Goal: Information Seeking & Learning: Learn about a topic

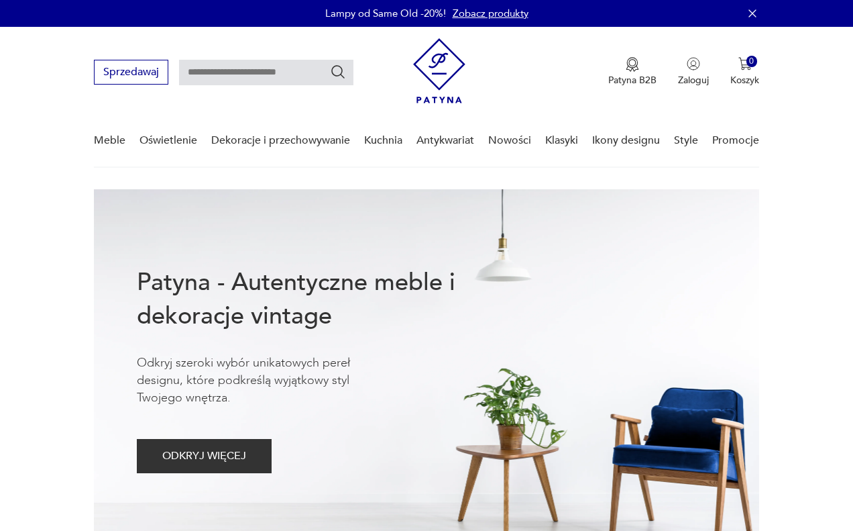
click at [249, 76] on input "text" at bounding box center [266, 72] width 174 height 25
type input "*"
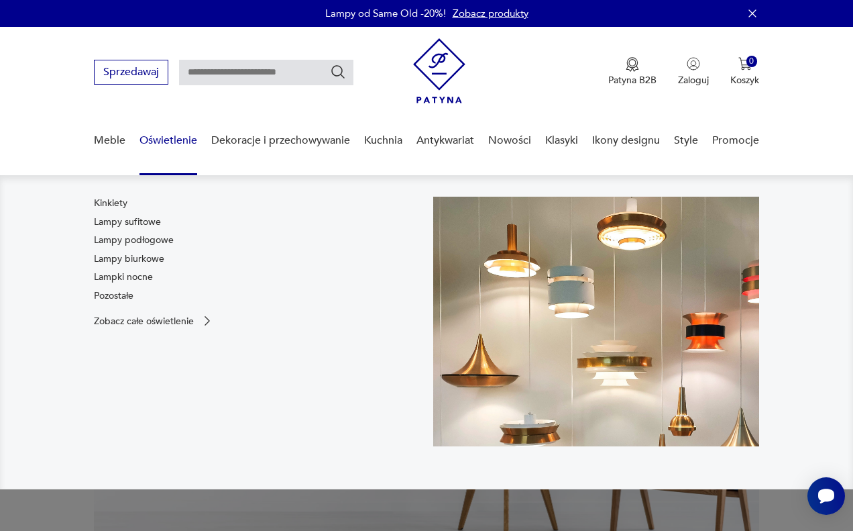
click at [193, 143] on link "Oświetlenie" at bounding box center [169, 141] width 58 height 52
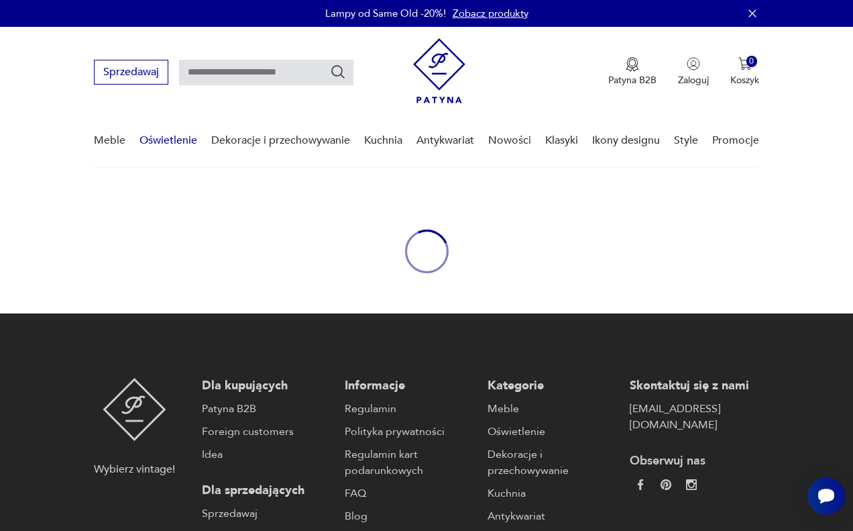
click at [191, 145] on link "Oświetlenie" at bounding box center [169, 141] width 58 height 52
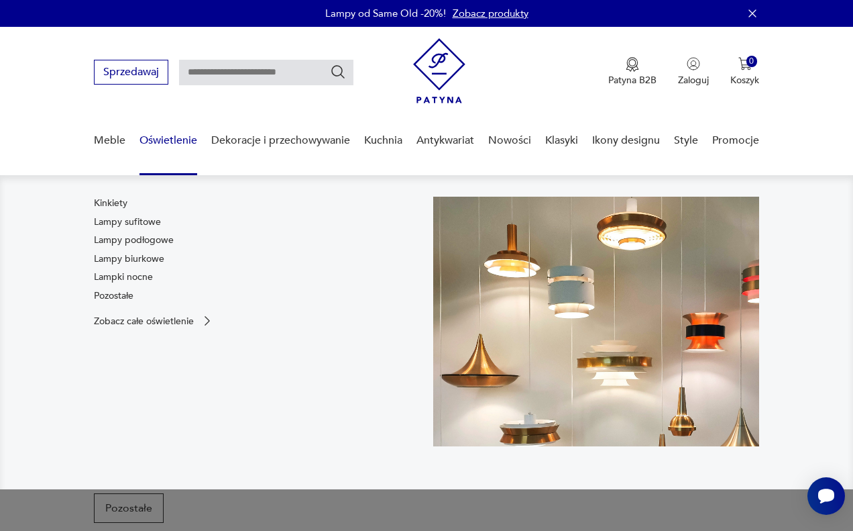
scroll to position [279, 0]
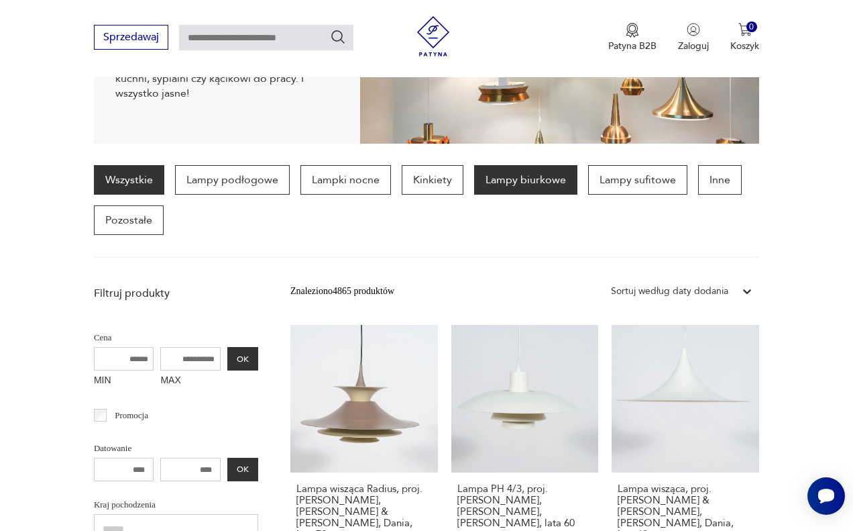
click at [534, 185] on p "Lampy biurkowe" at bounding box center [525, 180] width 103 height 30
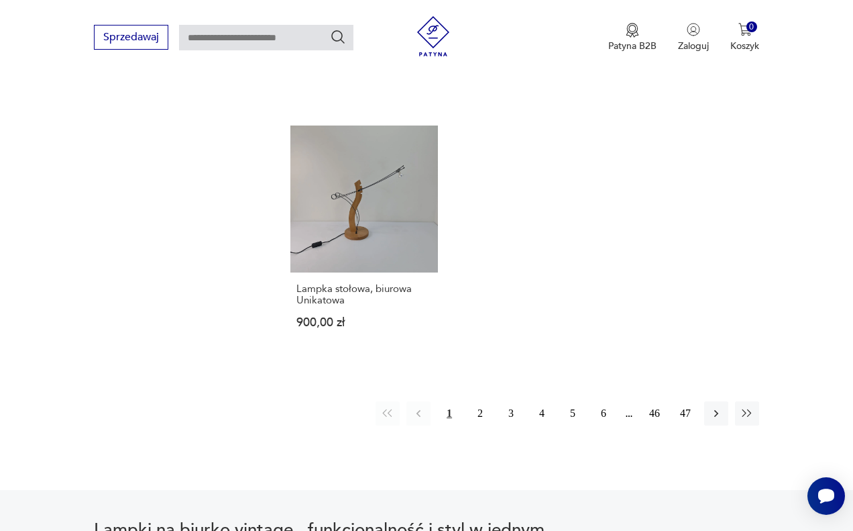
scroll to position [1826, 0]
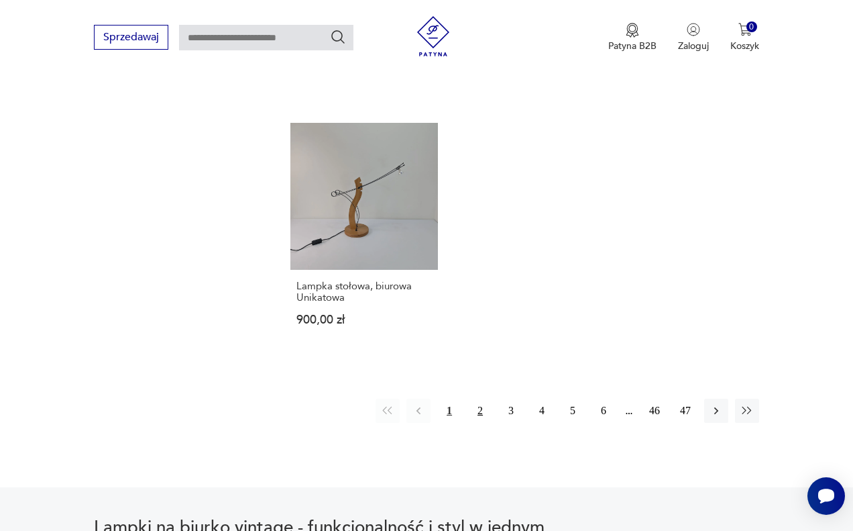
click at [479, 419] on button "2" at bounding box center [480, 410] width 24 height 24
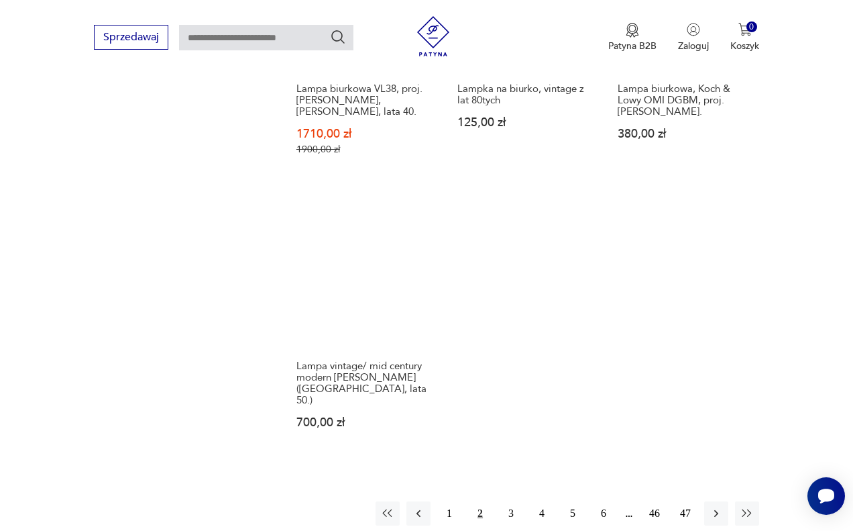
scroll to position [2047, 0]
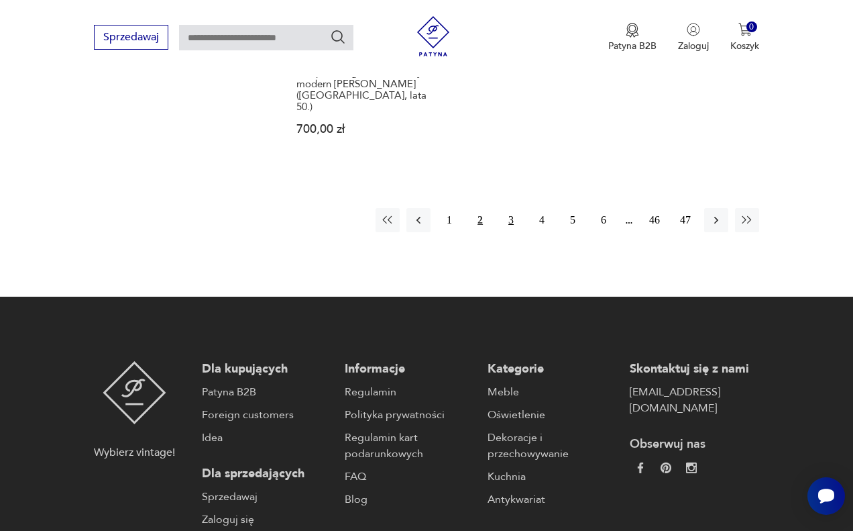
click at [515, 232] on button "3" at bounding box center [511, 220] width 24 height 24
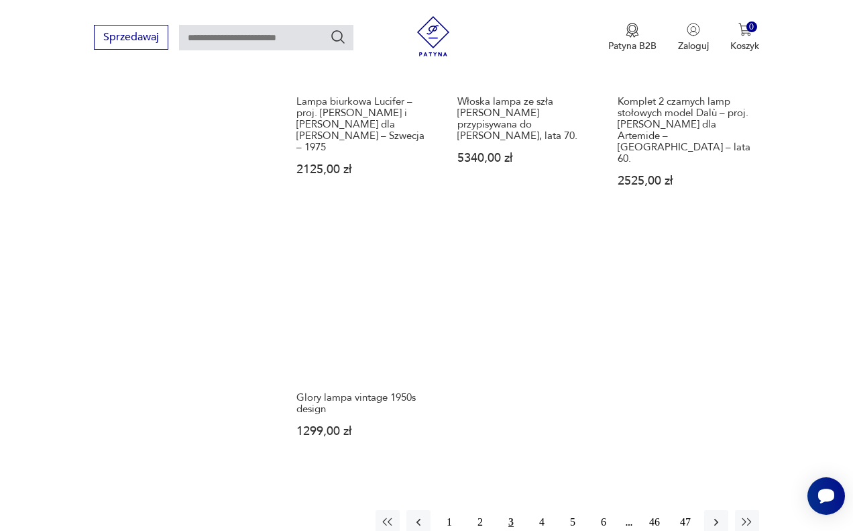
scroll to position [1924, 0]
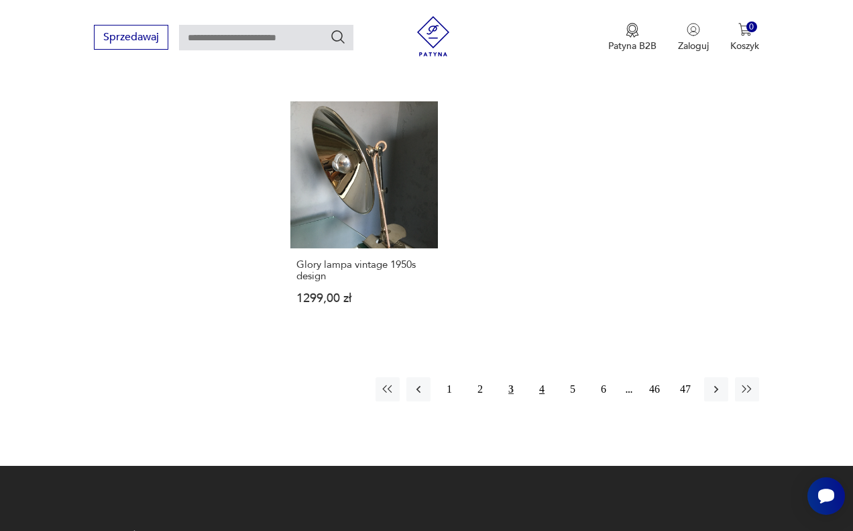
click at [544, 389] on button "4" at bounding box center [542, 389] width 24 height 24
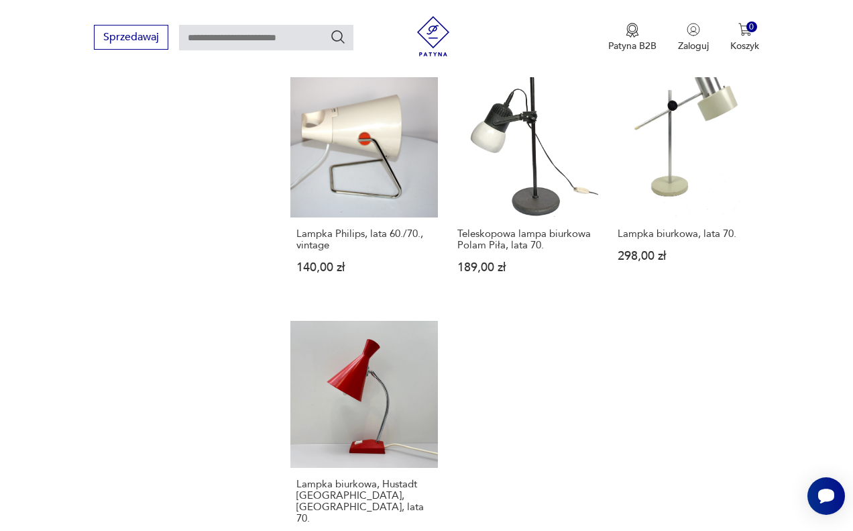
scroll to position [1800, 0]
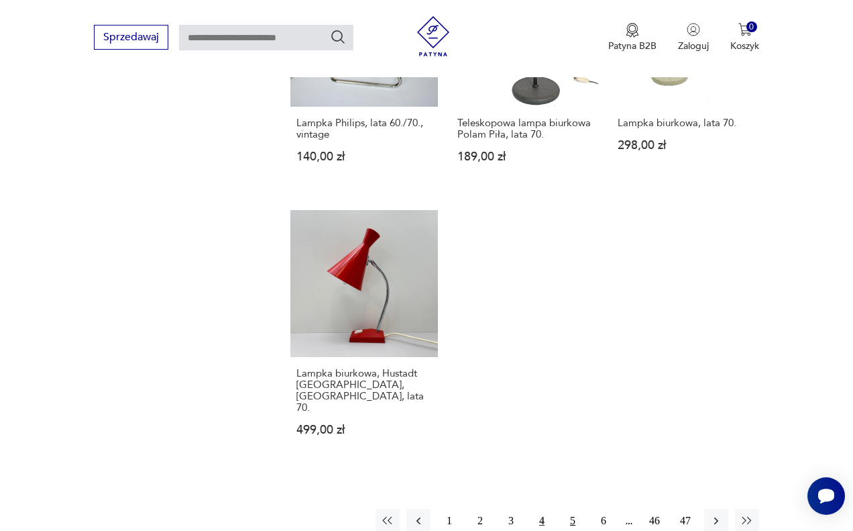
click at [568, 508] on button "5" at bounding box center [573, 520] width 24 height 24
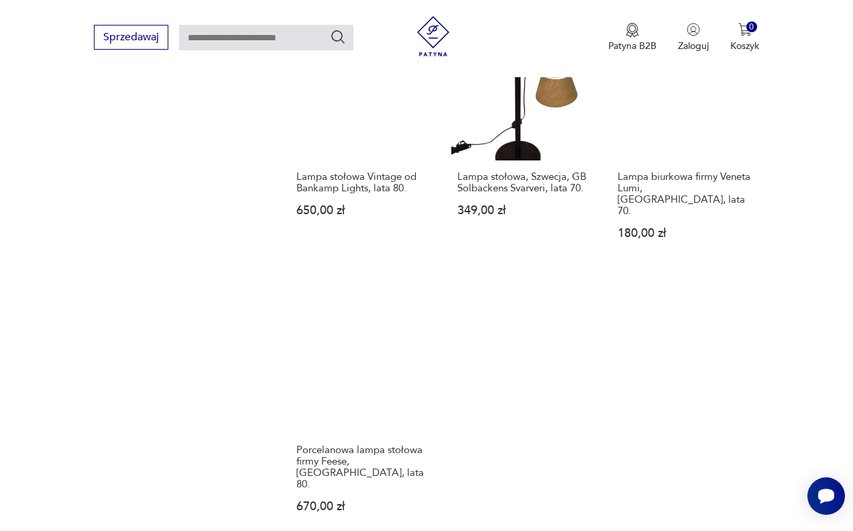
scroll to position [2025, 0]
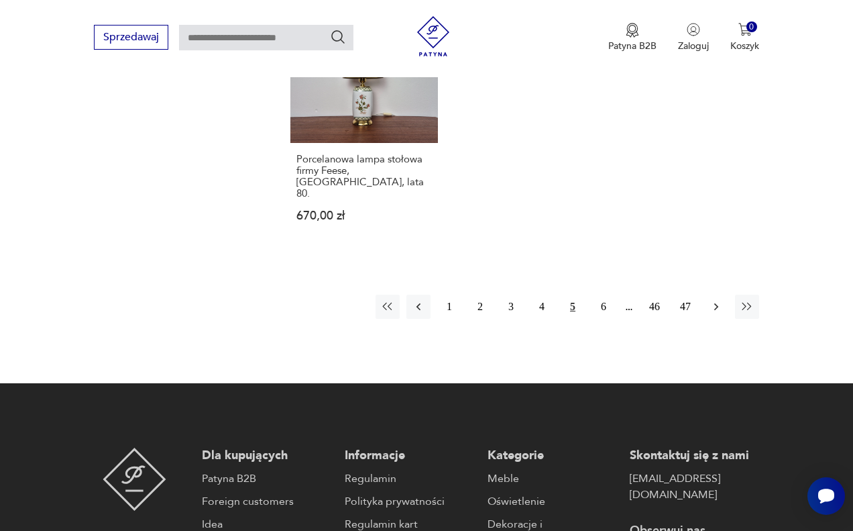
click at [716, 303] on icon "button" at bounding box center [716, 306] width 4 height 7
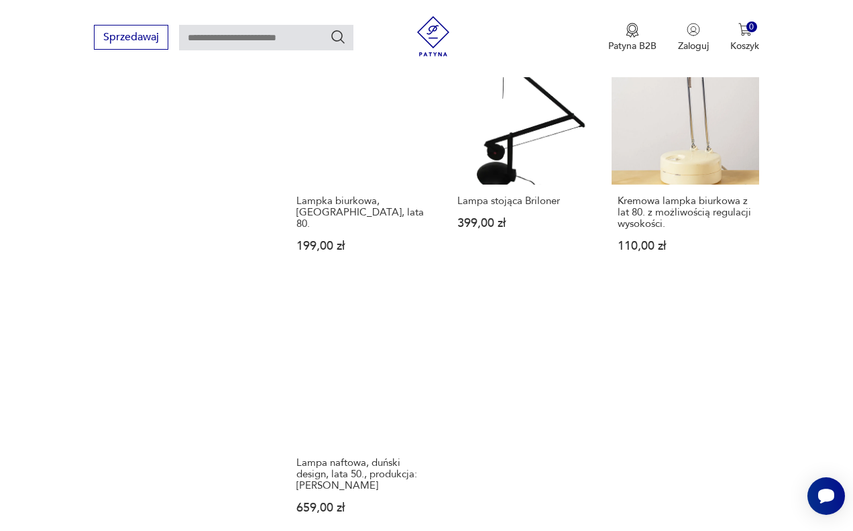
scroll to position [1864, 0]
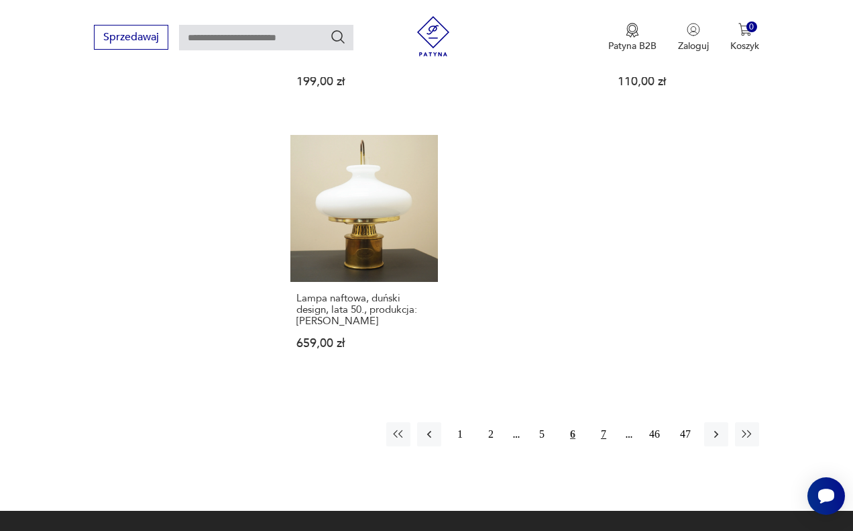
click at [602, 426] on button "7" at bounding box center [604, 434] width 24 height 24
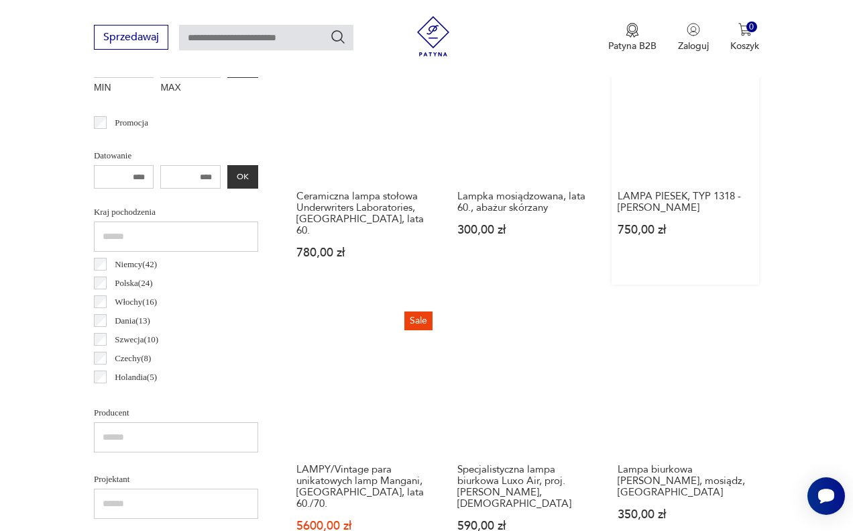
scroll to position [357, 0]
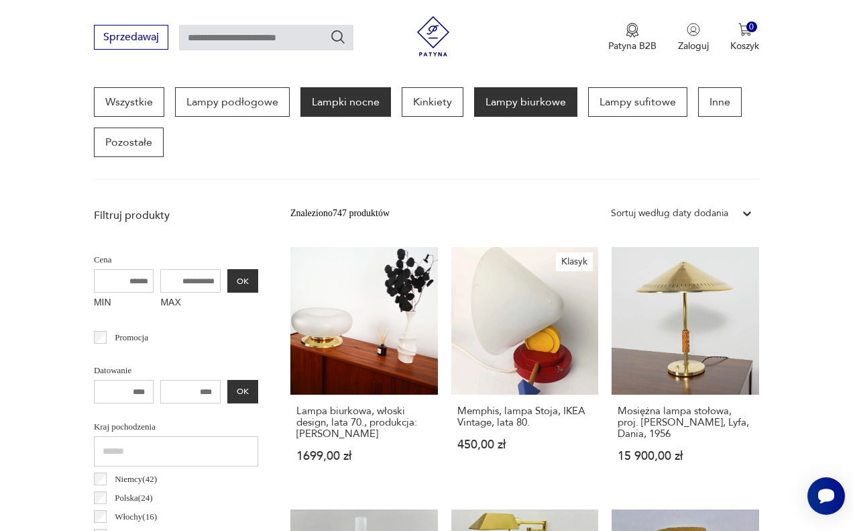
click at [378, 102] on p "Lampki nocne" at bounding box center [346, 102] width 91 height 30
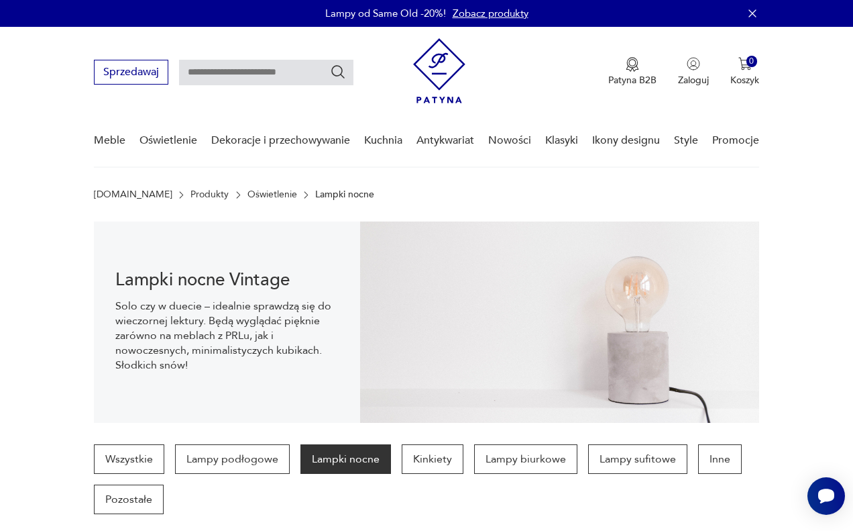
click at [254, 196] on link "Oświetlenie" at bounding box center [273, 194] width 50 height 11
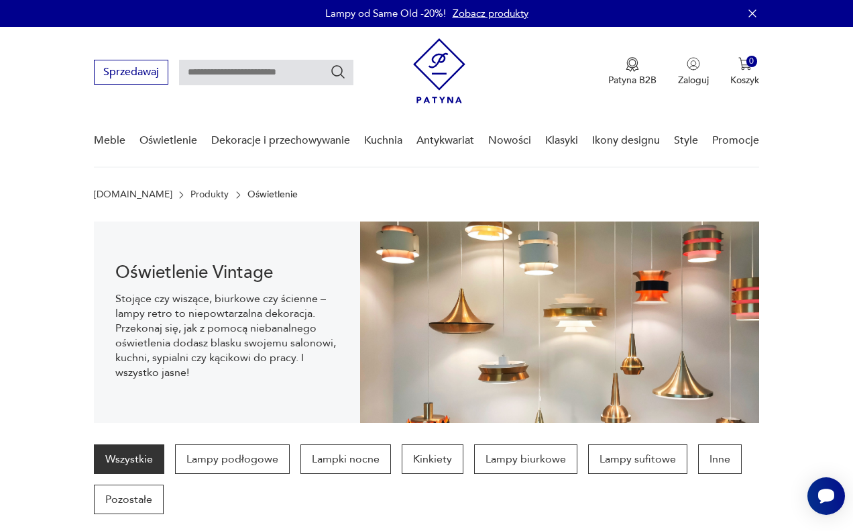
click at [266, 77] on input "text" at bounding box center [266, 72] width 174 height 25
type input "**********"
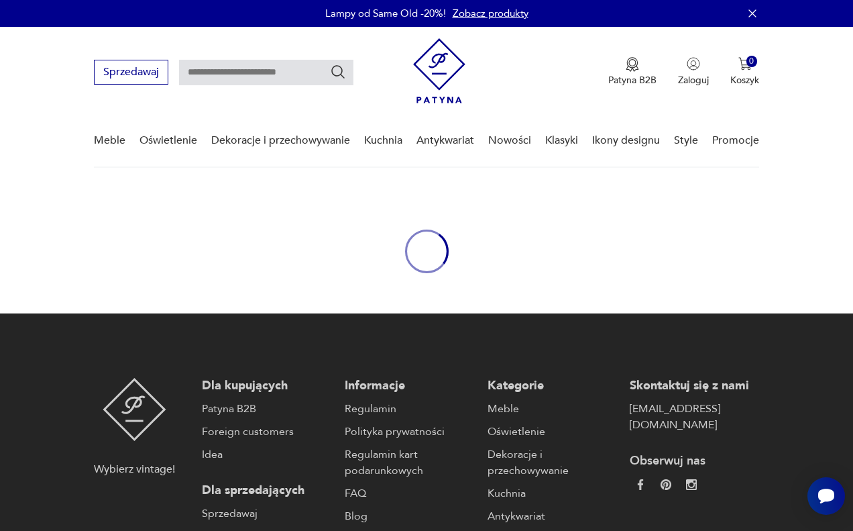
type input "**********"
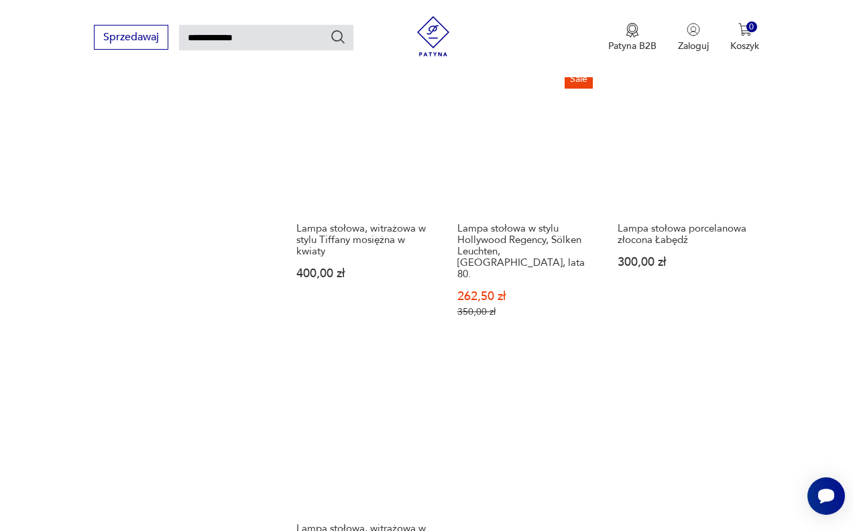
scroll to position [1815, 0]
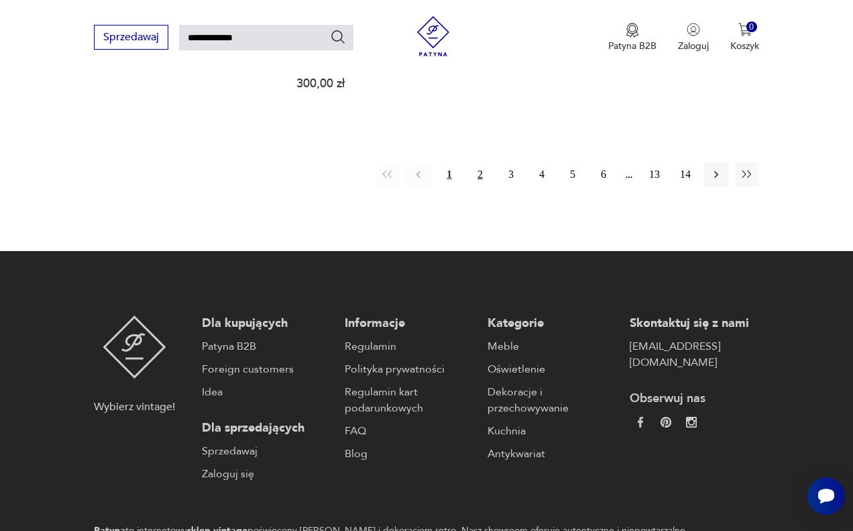
click at [486, 162] on button "2" at bounding box center [480, 174] width 24 height 24
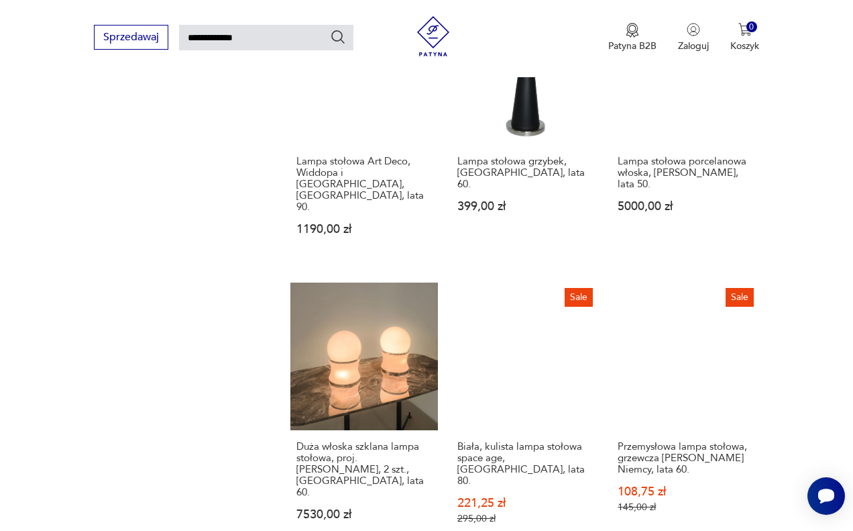
scroll to position [1597, 0]
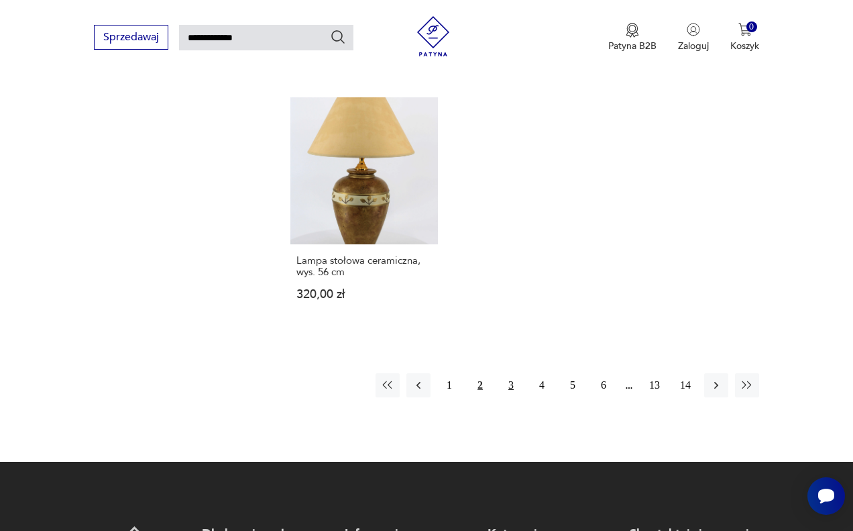
click at [511, 384] on button "3" at bounding box center [511, 385] width 24 height 24
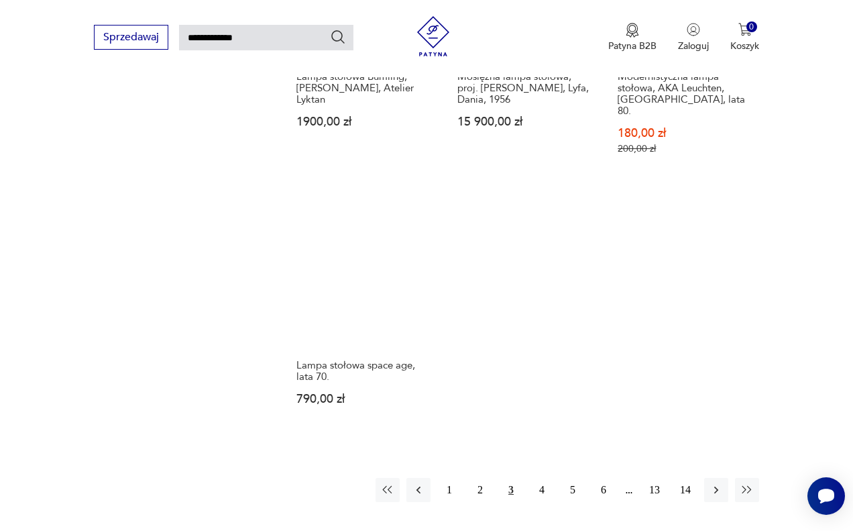
scroll to position [1463, 0]
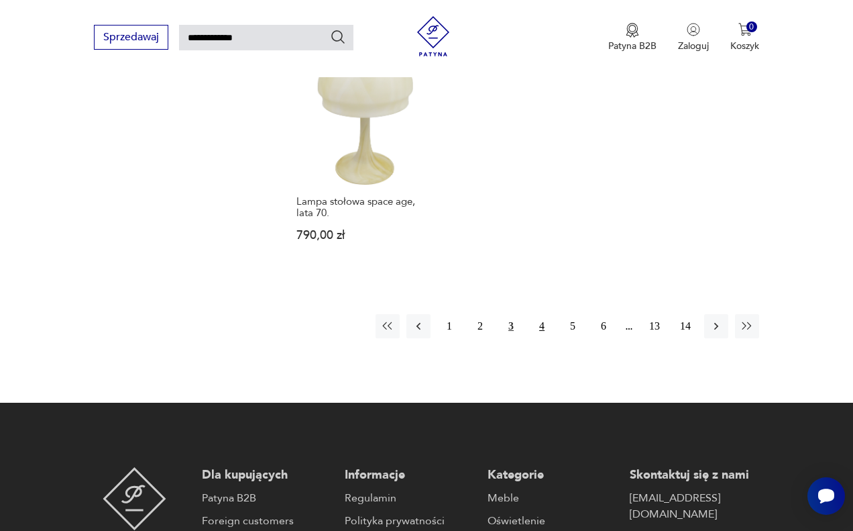
click at [545, 338] on button "4" at bounding box center [542, 326] width 24 height 24
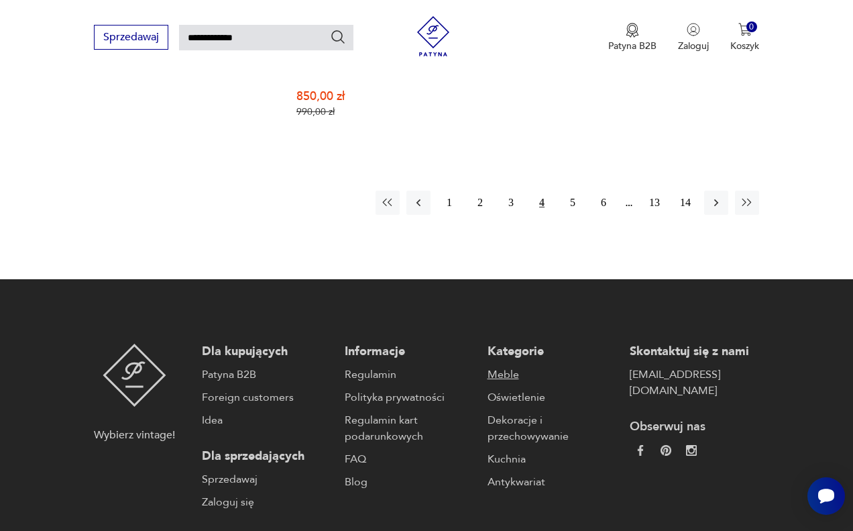
scroll to position [1722, 0]
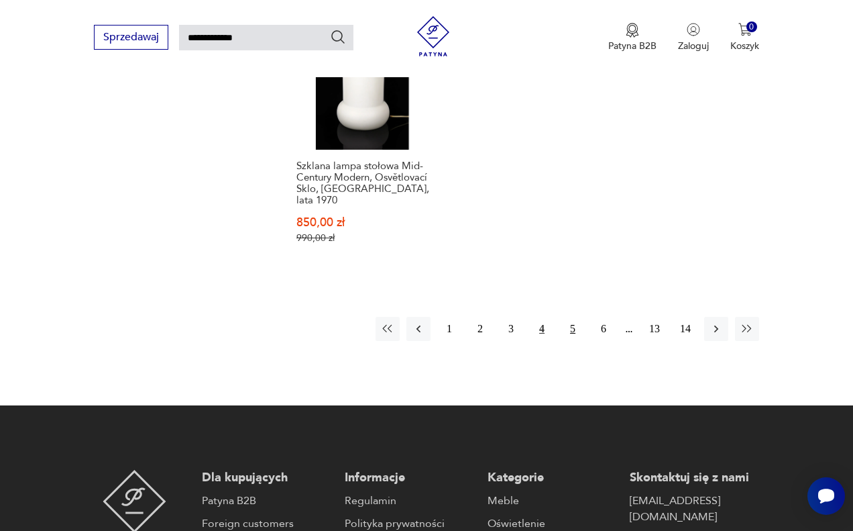
drag, startPoint x: 576, startPoint y: 229, endPoint x: 574, endPoint y: 310, distance: 81.2
click at [574, 317] on button "5" at bounding box center [573, 329] width 24 height 24
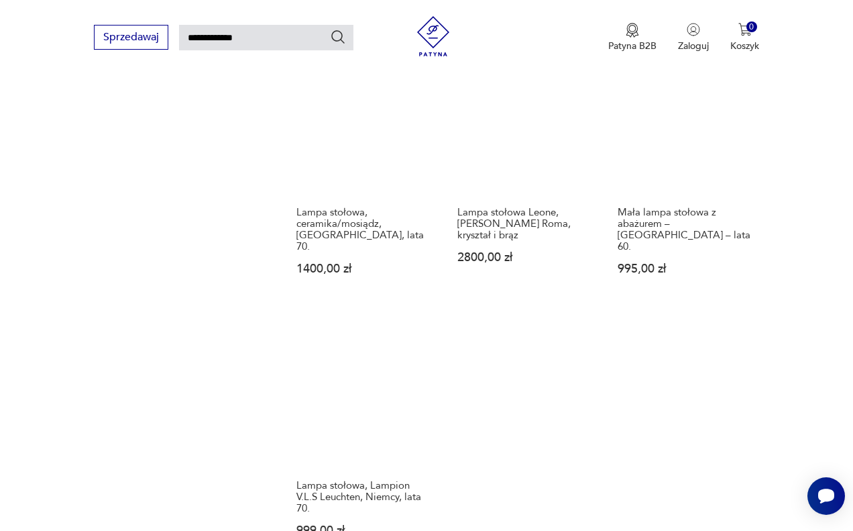
scroll to position [1599, 0]
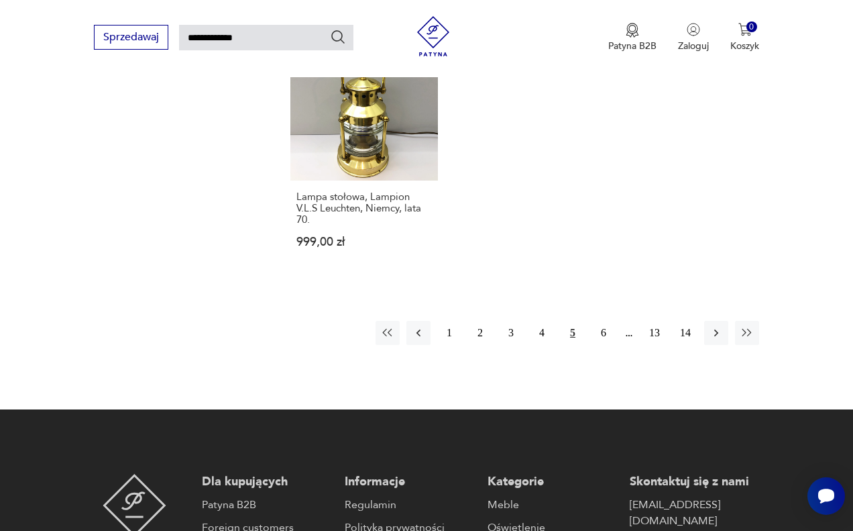
click at [715, 339] on icon "button" at bounding box center [716, 332] width 13 height 13
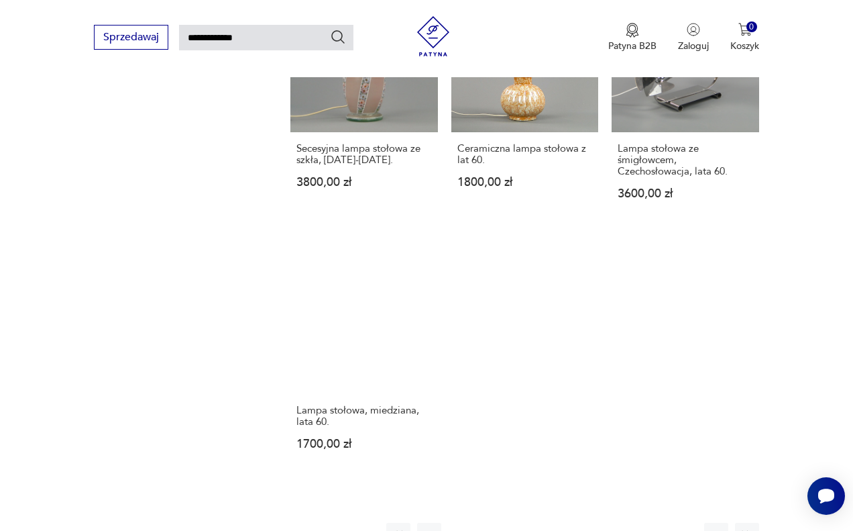
scroll to position [1578, 0]
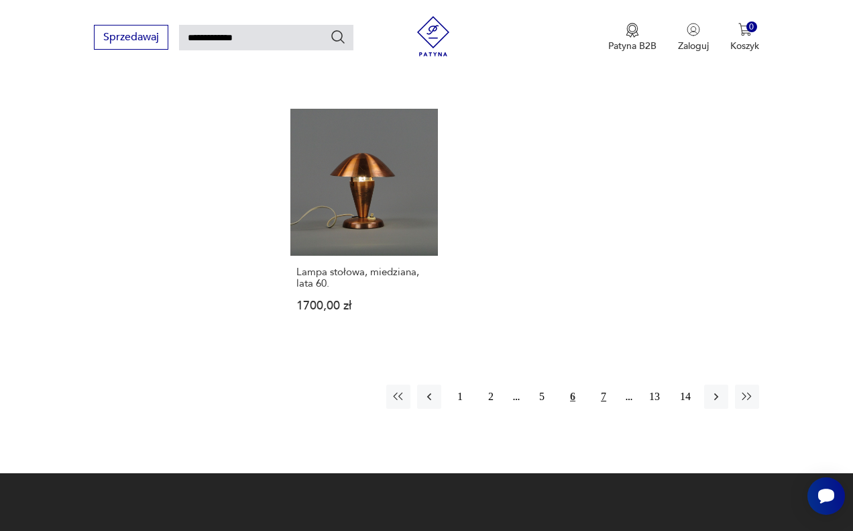
click at [608, 393] on button "7" at bounding box center [604, 396] width 24 height 24
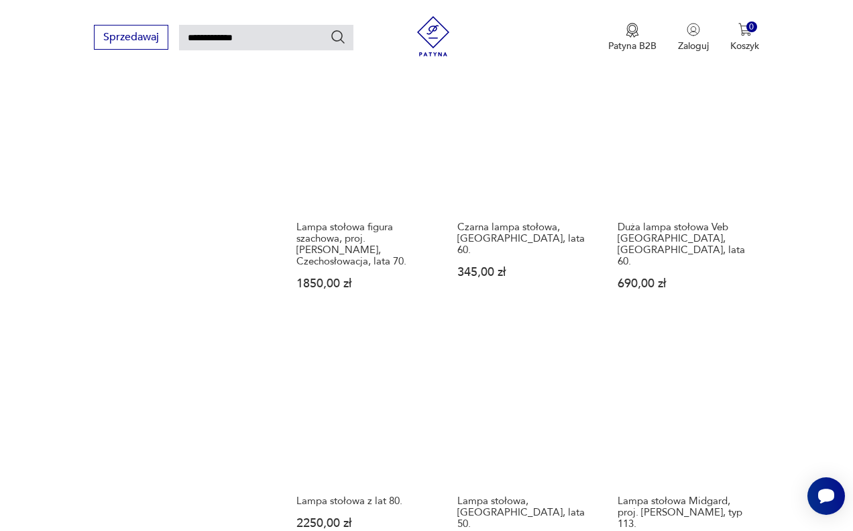
scroll to position [1529, 0]
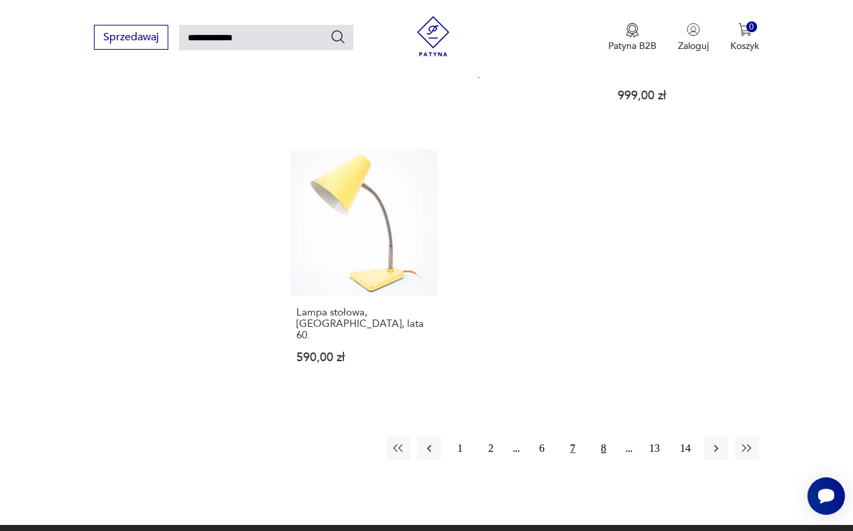
click at [602, 436] on button "8" at bounding box center [604, 448] width 24 height 24
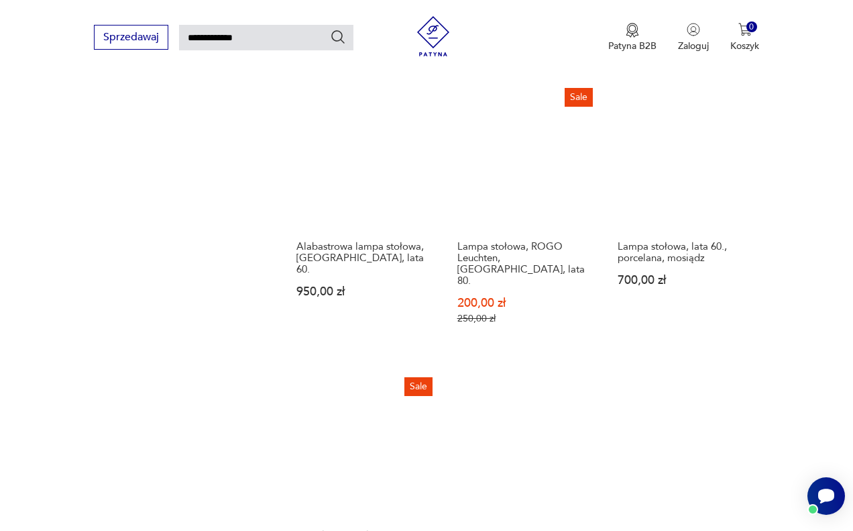
scroll to position [1779, 0]
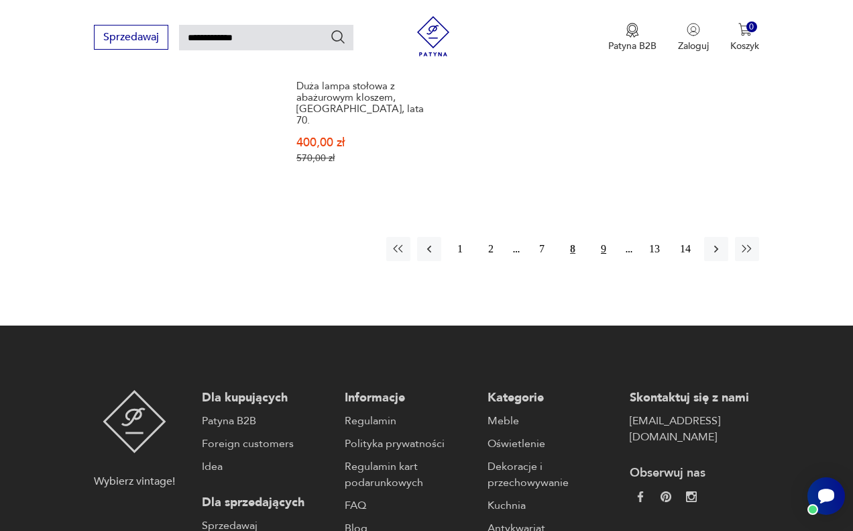
click at [603, 237] on button "9" at bounding box center [604, 249] width 24 height 24
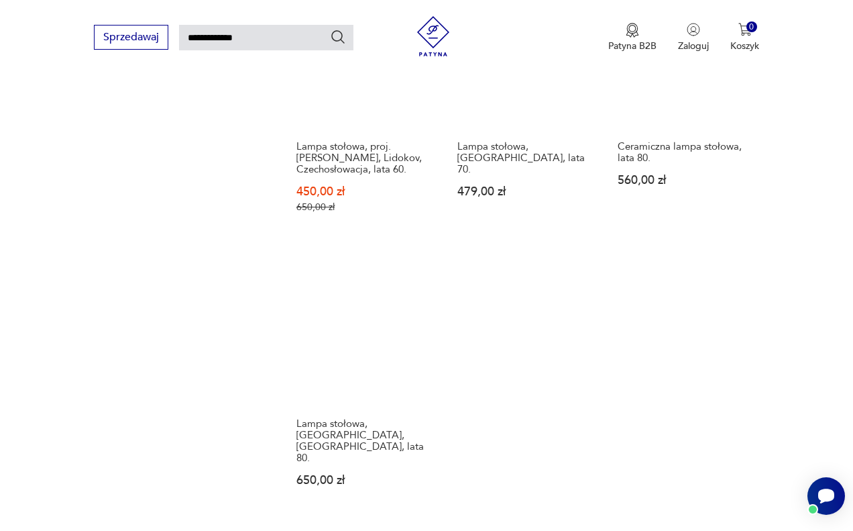
scroll to position [1492, 0]
